Goal: Ask a question

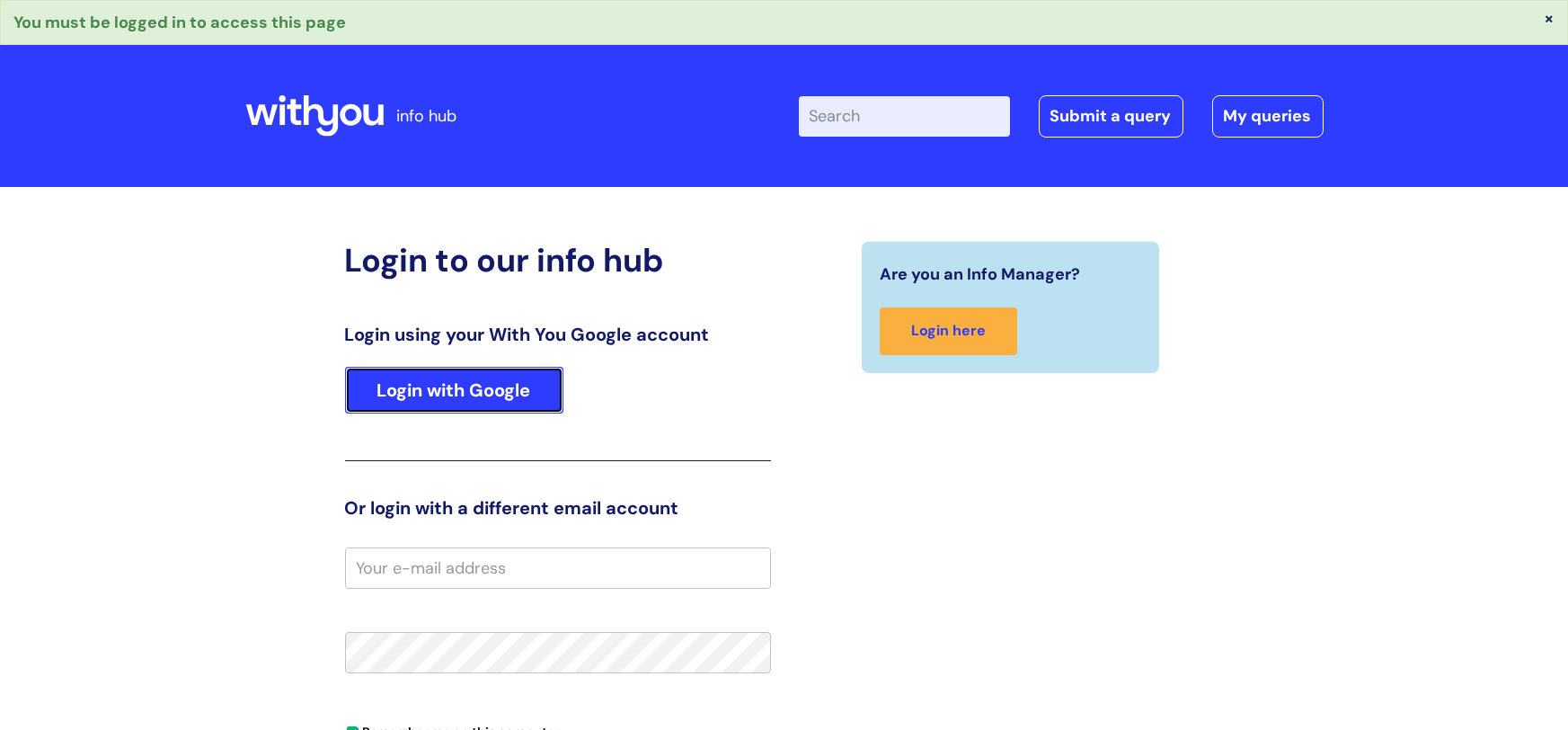
click at [456, 406] on link "Login with Google" at bounding box center [454, 390] width 218 height 47
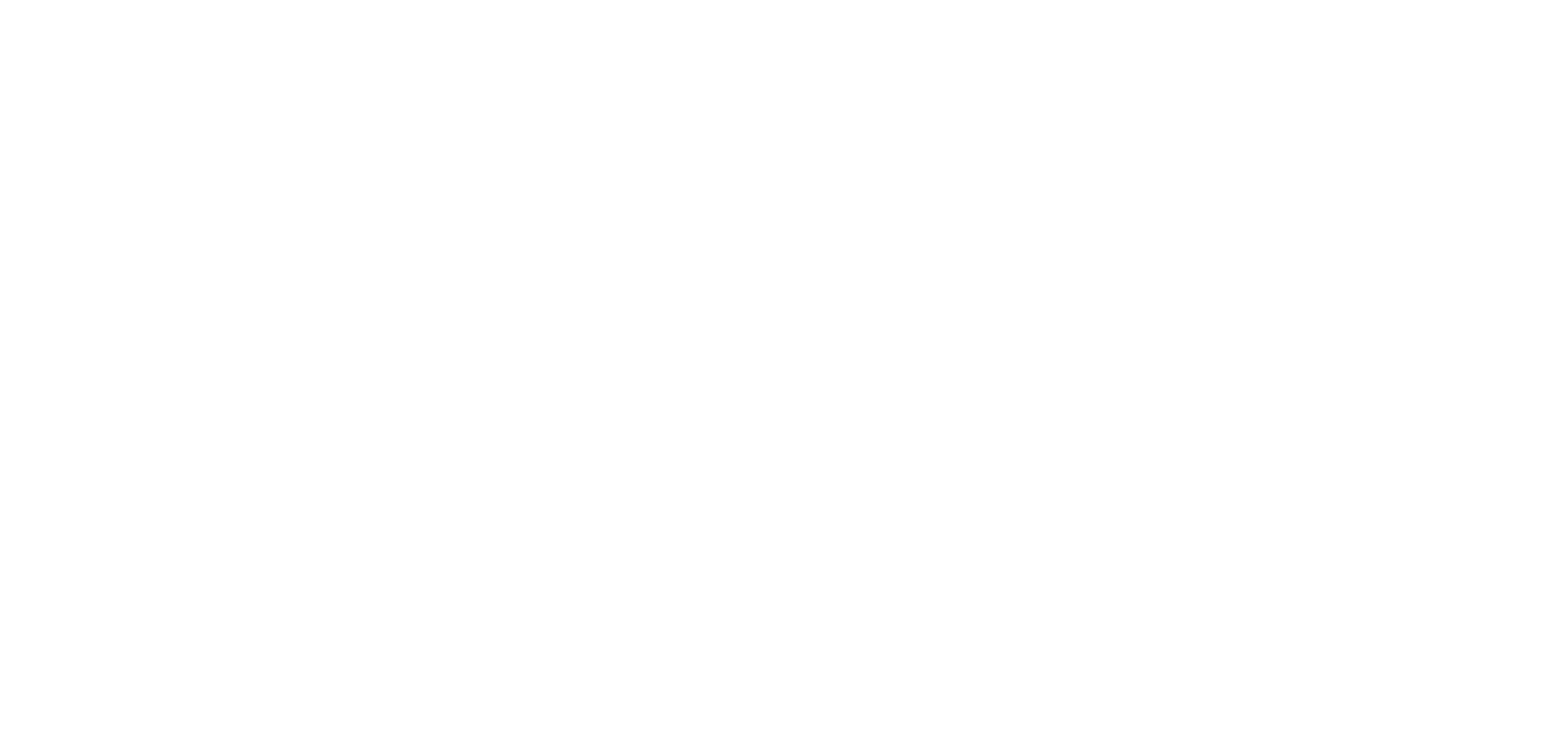
select select "System/software"
select select "Another System"
select select "I’ve got a login issue"
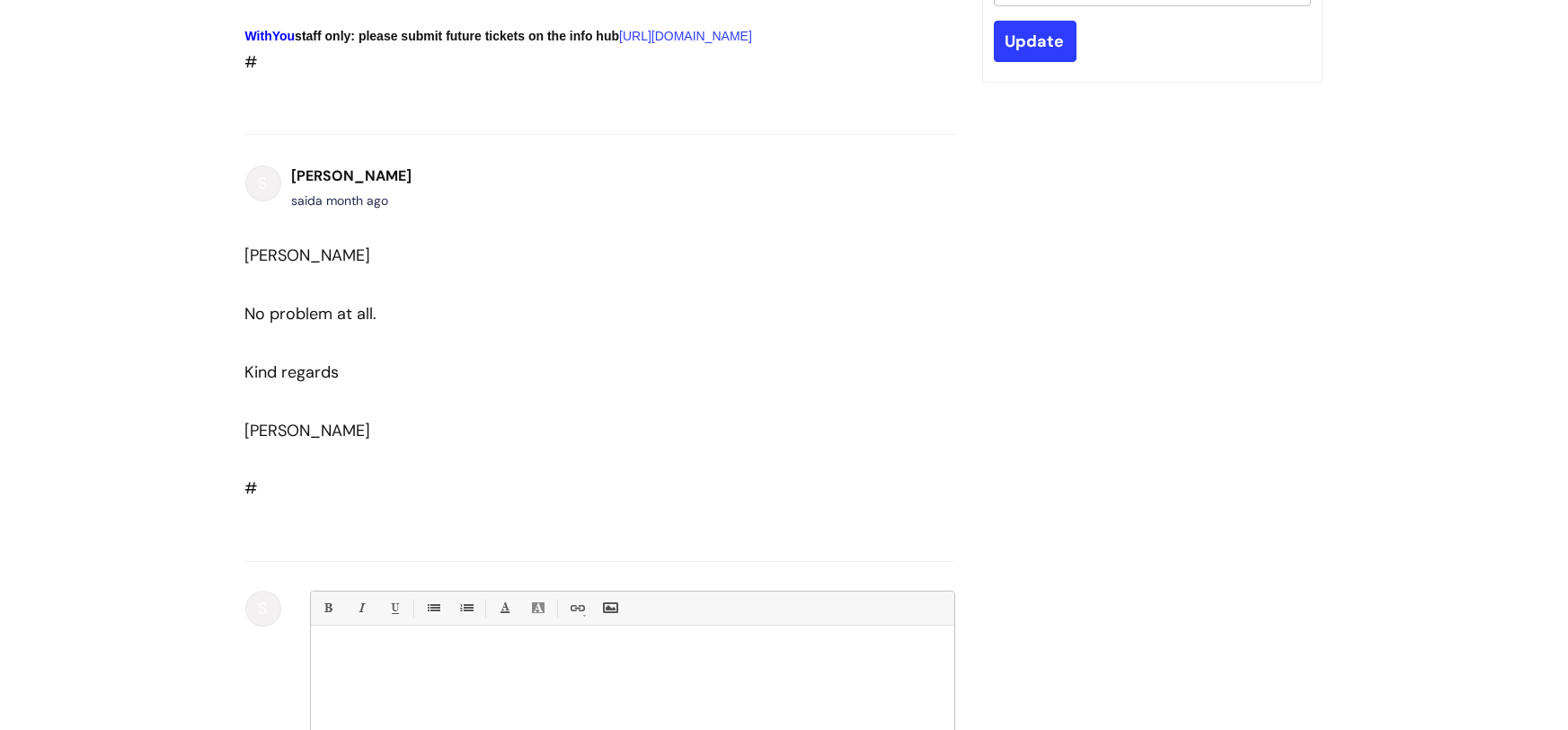
scroll to position [831, 0]
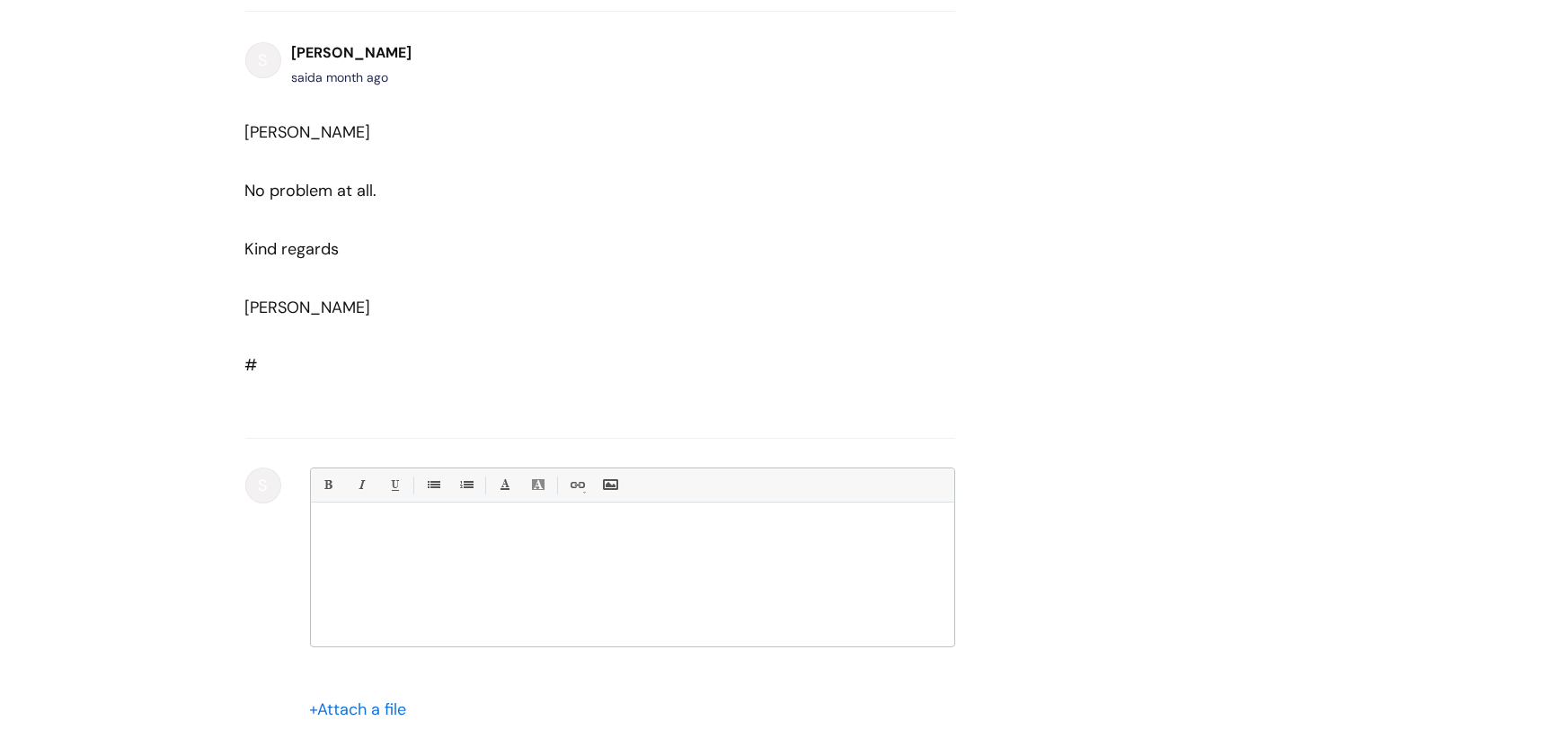
click at [422, 627] on div at bounding box center [633, 579] width 644 height 135
click at [613, 606] on p at bounding box center [633, 598] width 616 height 16
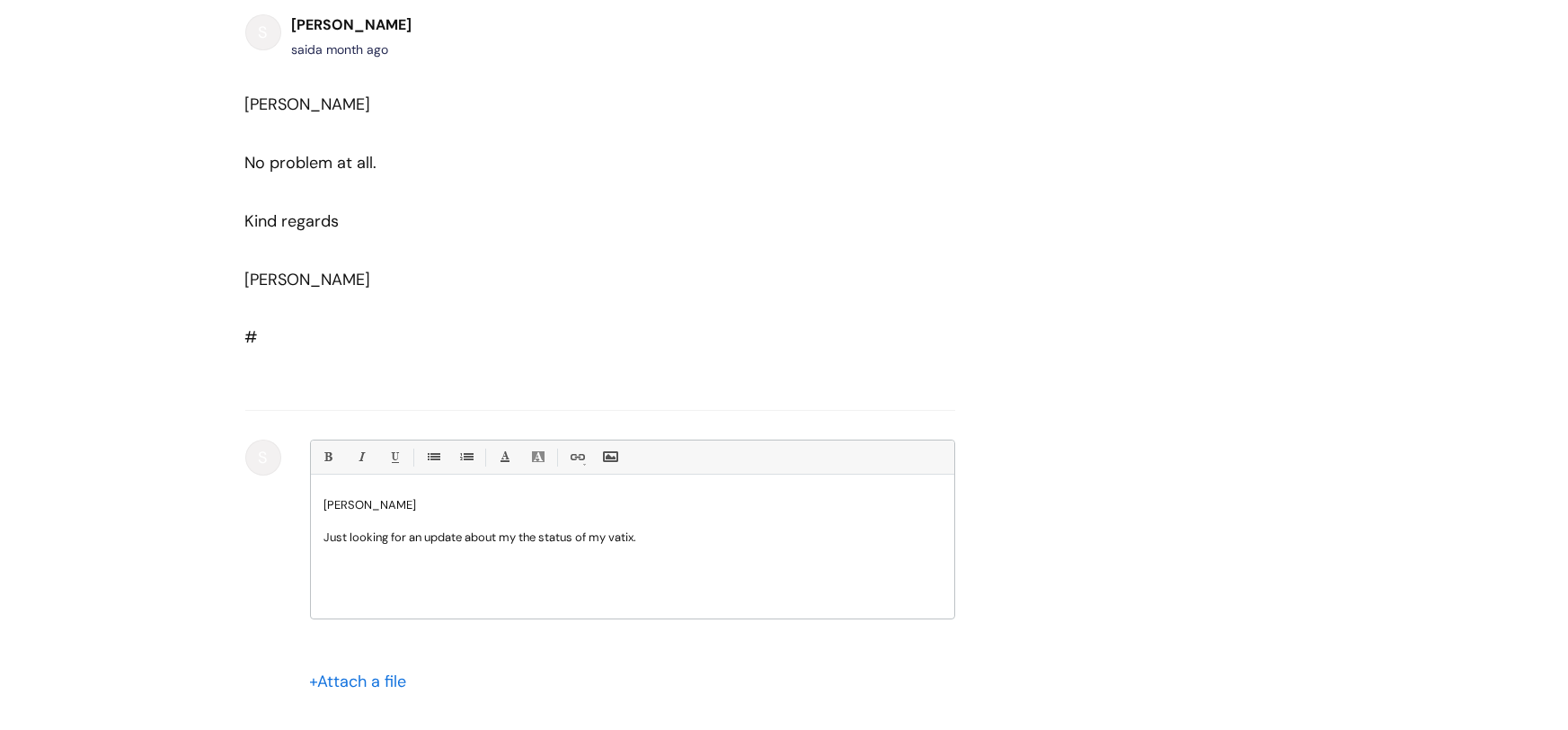
click at [516, 546] on p "Just looking for an update about my the status of my vatix." at bounding box center [633, 538] width 616 height 16
click at [717, 546] on p "Just looking for an update about the status of my vatix." at bounding box center [633, 538] width 616 height 16
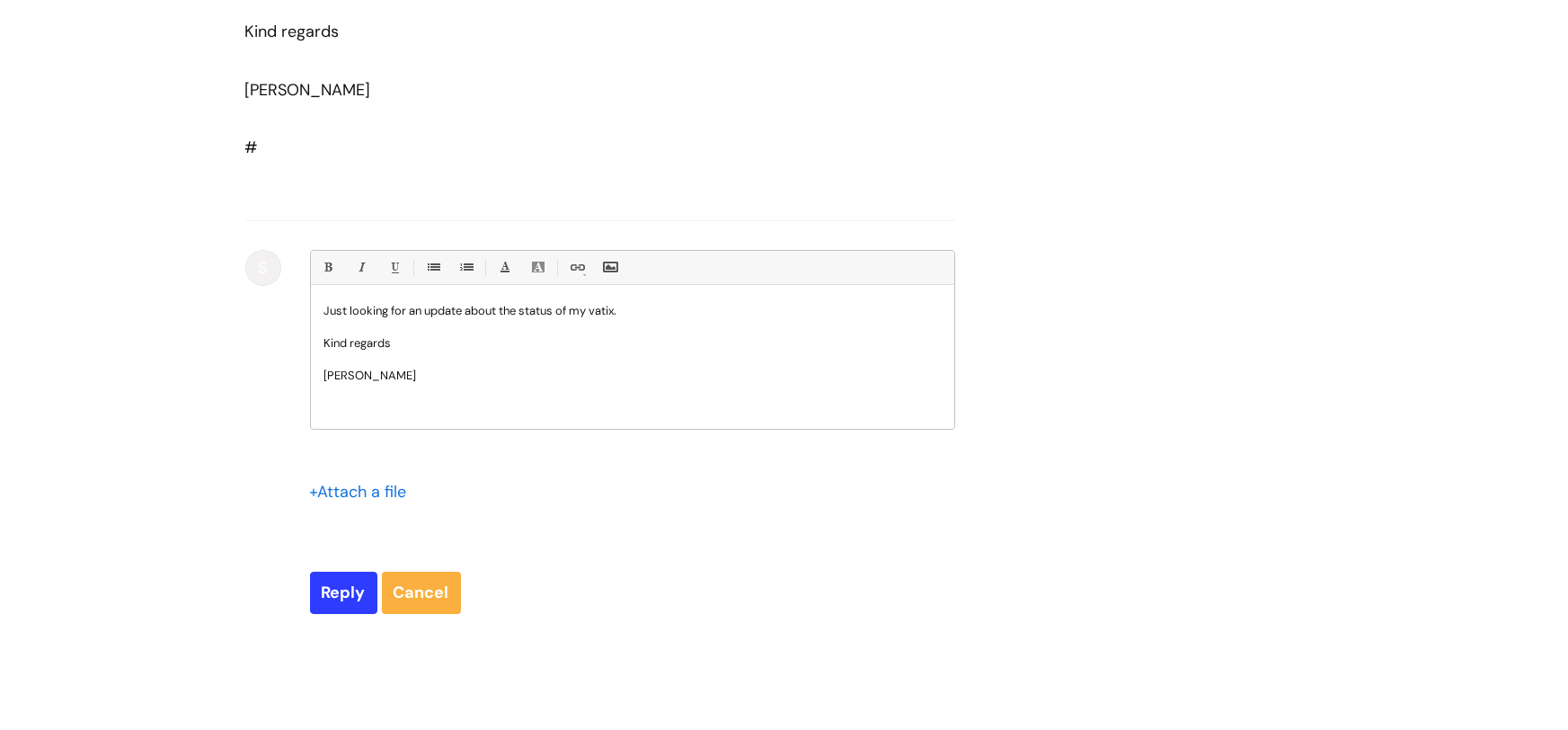
scroll to position [1076, 0]
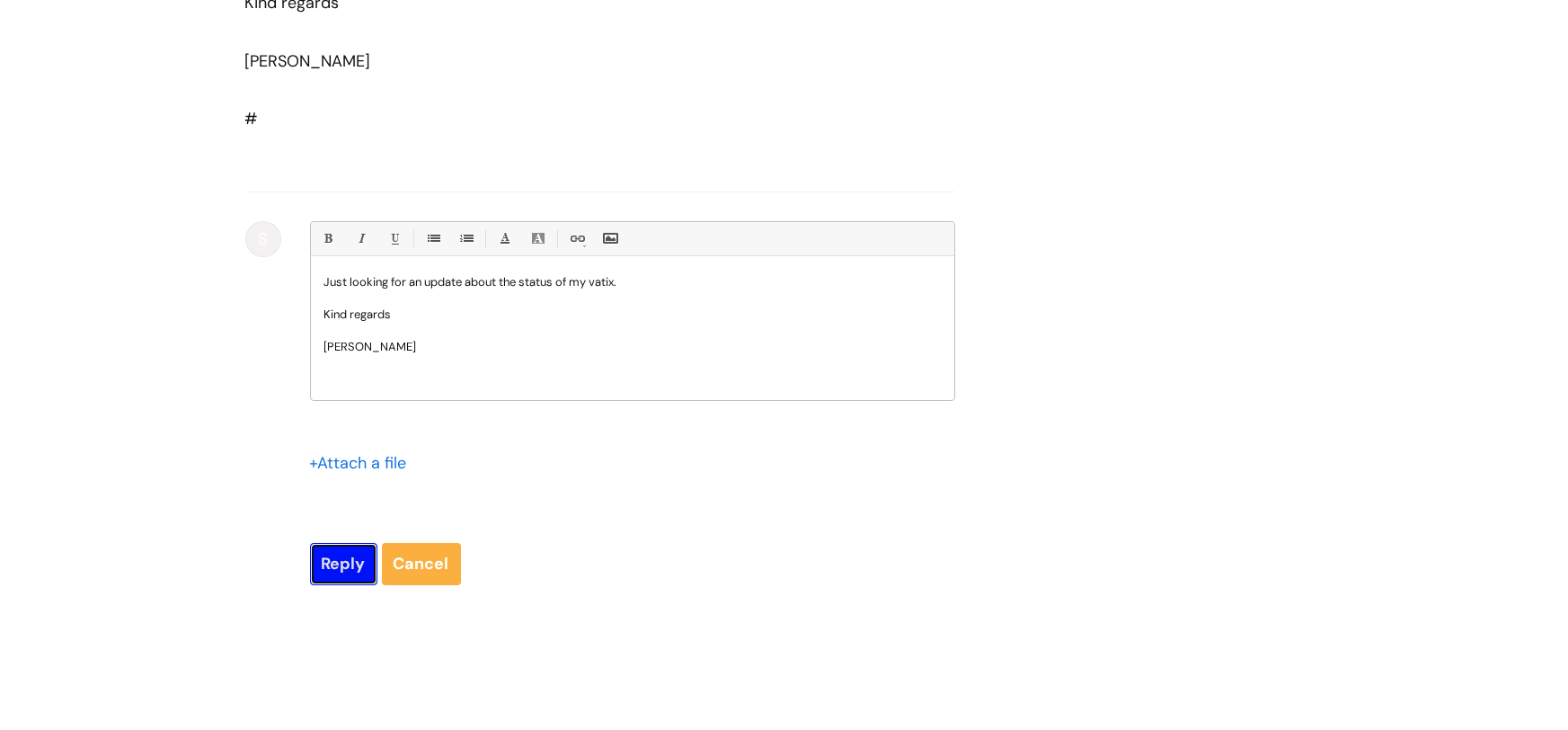
click at [354, 584] on input "Reply" at bounding box center [344, 564] width 67 height 42
type input "Please Wait..."
